Goal: Task Accomplishment & Management: Manage account settings

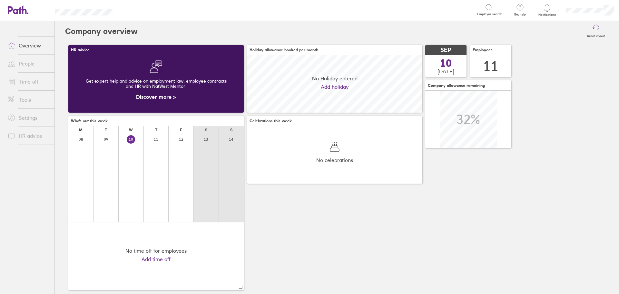
scroll to position [57, 175]
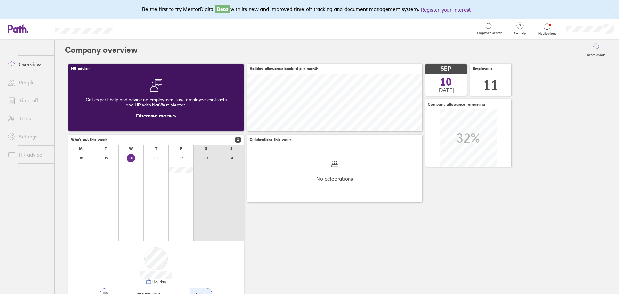
click at [547, 26] on icon at bounding box center [547, 27] width 8 height 8
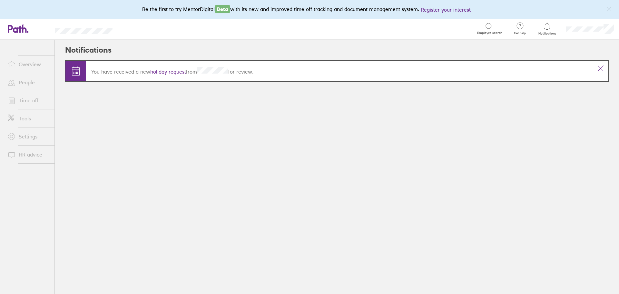
click at [172, 70] on link "holiday request" at bounding box center [168, 71] width 36 height 6
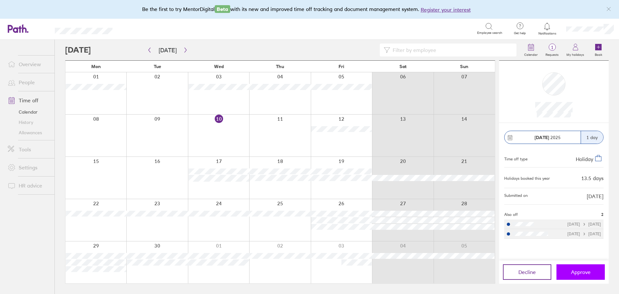
click at [577, 271] on span "Approve" at bounding box center [581, 272] width 20 height 6
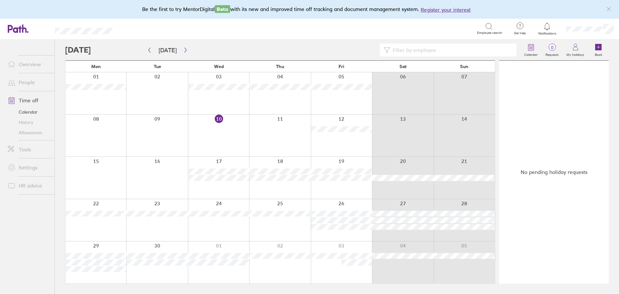
click at [547, 28] on icon at bounding box center [547, 27] width 8 height 8
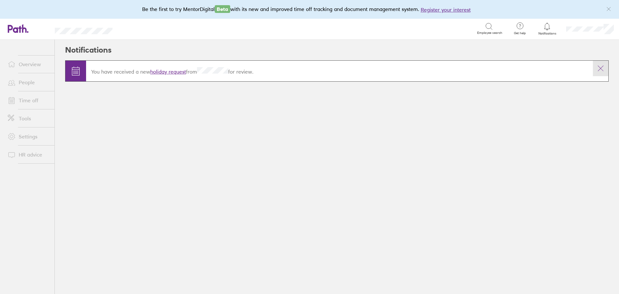
click at [601, 69] on icon at bounding box center [601, 68] width 8 height 8
